Goal: Task Accomplishment & Management: Use online tool/utility

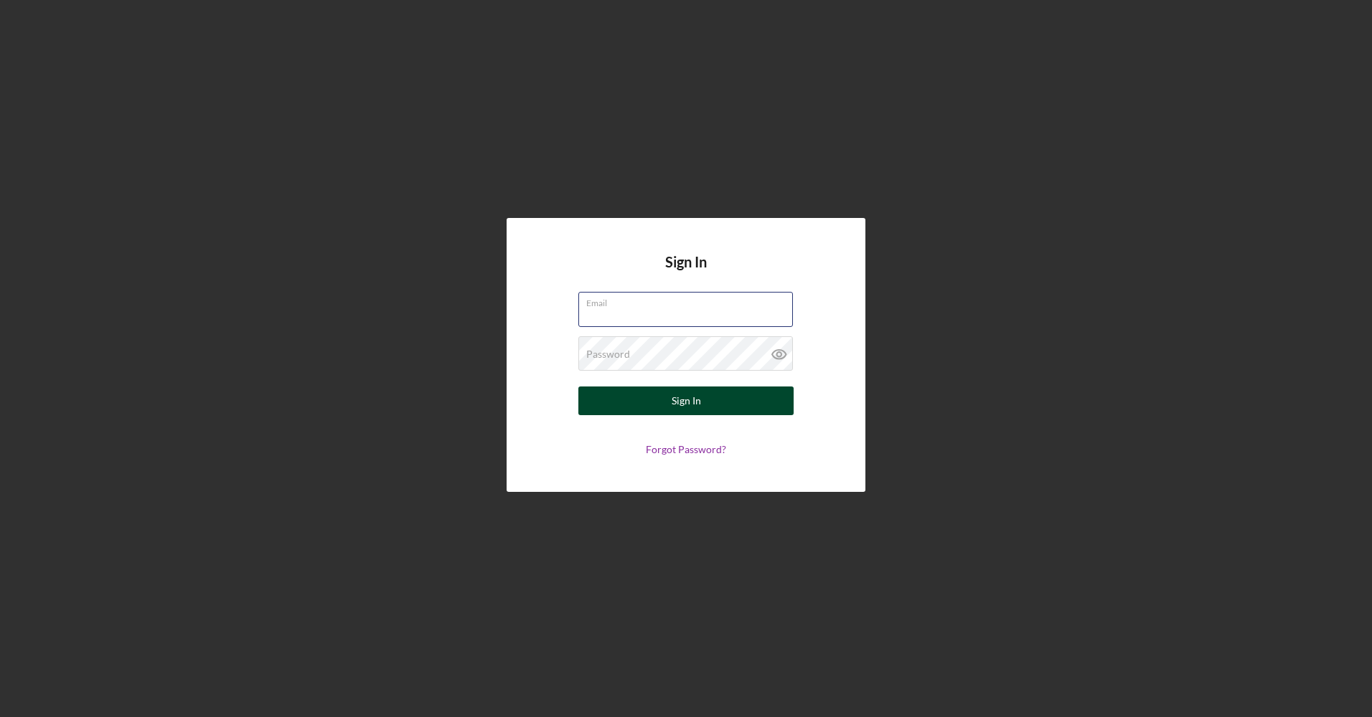
type input "[EMAIL_ADDRESS][DOMAIN_NAME]"
click at [658, 387] on button "Sign In" at bounding box center [685, 401] width 215 height 29
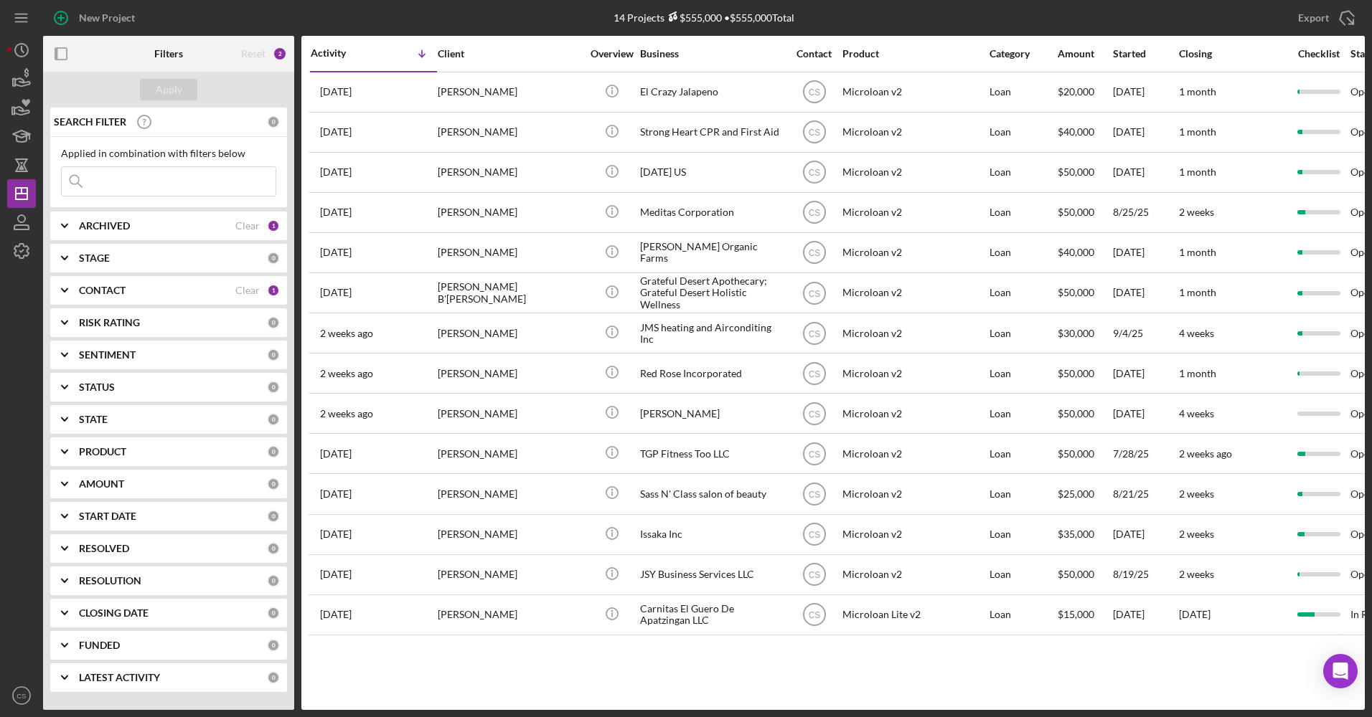
click at [118, 289] on b "CONTACT" at bounding box center [102, 290] width 47 height 11
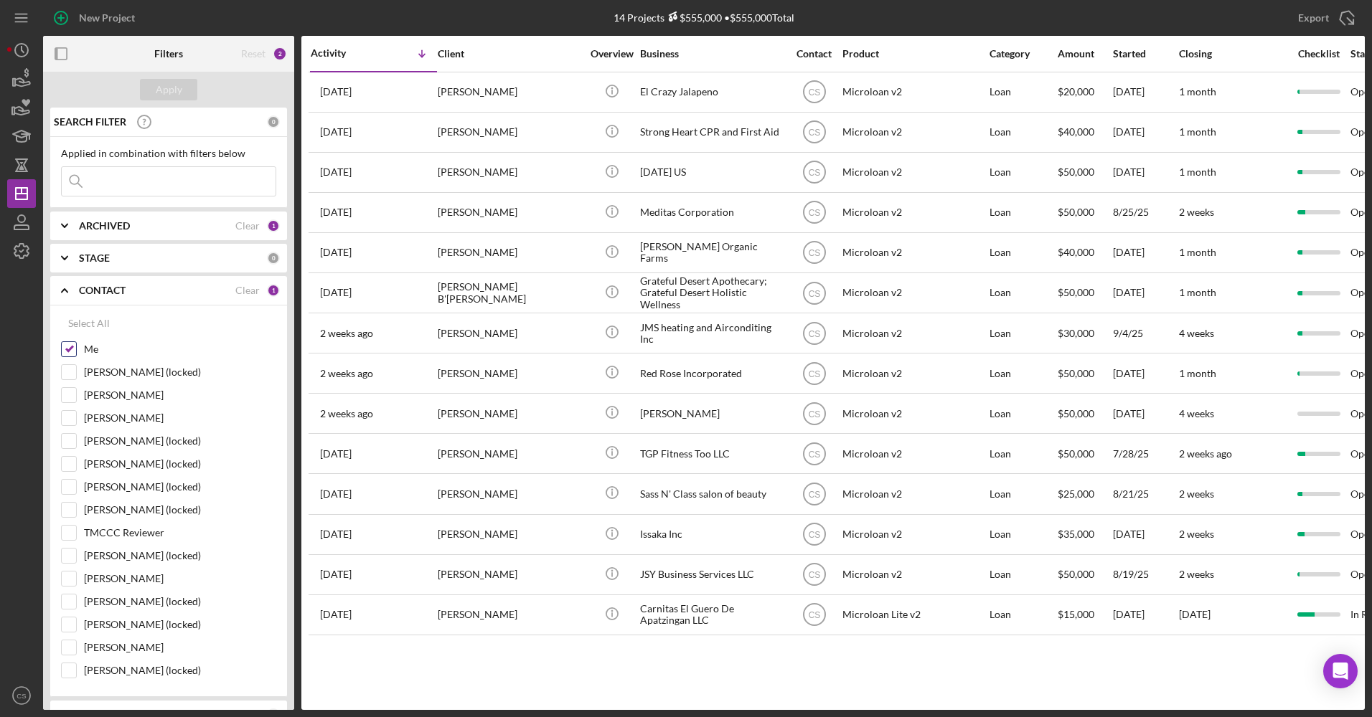
click at [93, 351] on label "Me" at bounding box center [180, 349] width 192 height 14
click at [76, 351] on input "Me" at bounding box center [69, 349] width 14 height 14
checkbox input "false"
click at [188, 88] on button "Apply" at bounding box center [168, 90] width 57 height 22
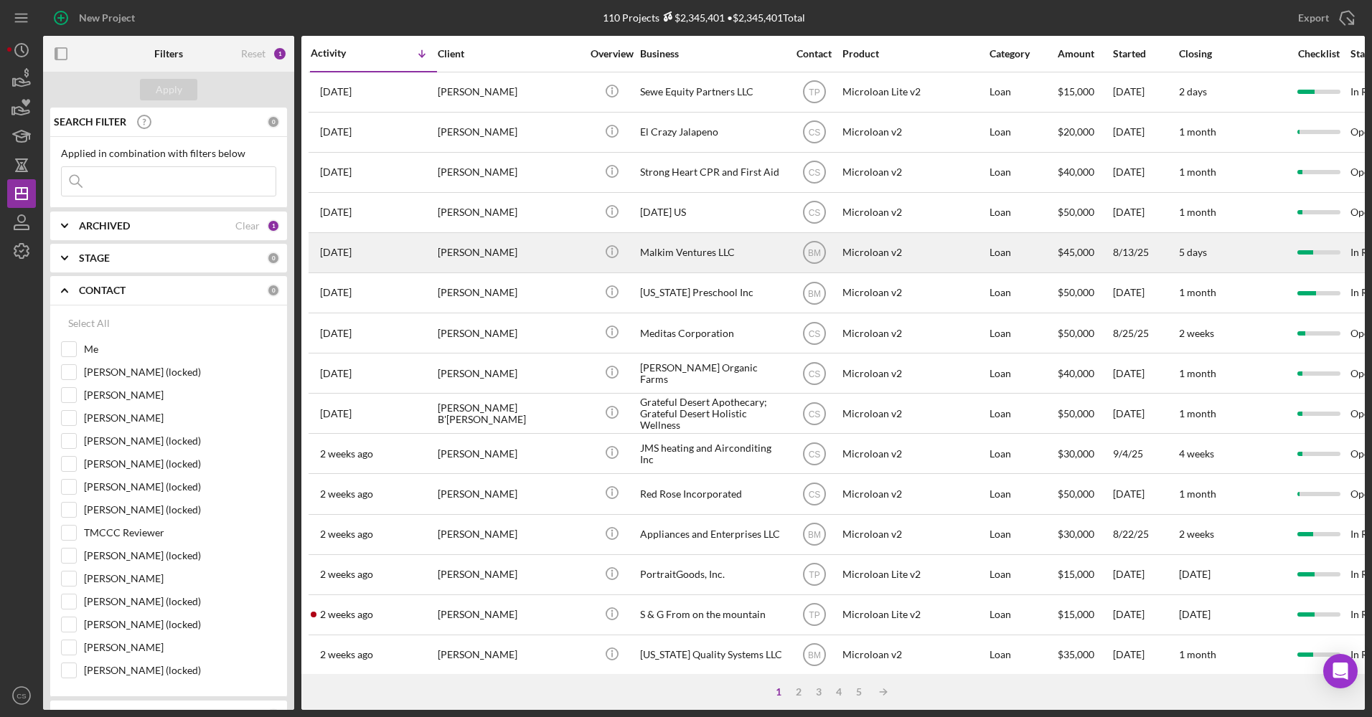
click at [700, 241] on div "Malkim Ventures LLC" at bounding box center [711, 253] width 143 height 38
